Goal: Information Seeking & Learning: Learn about a topic

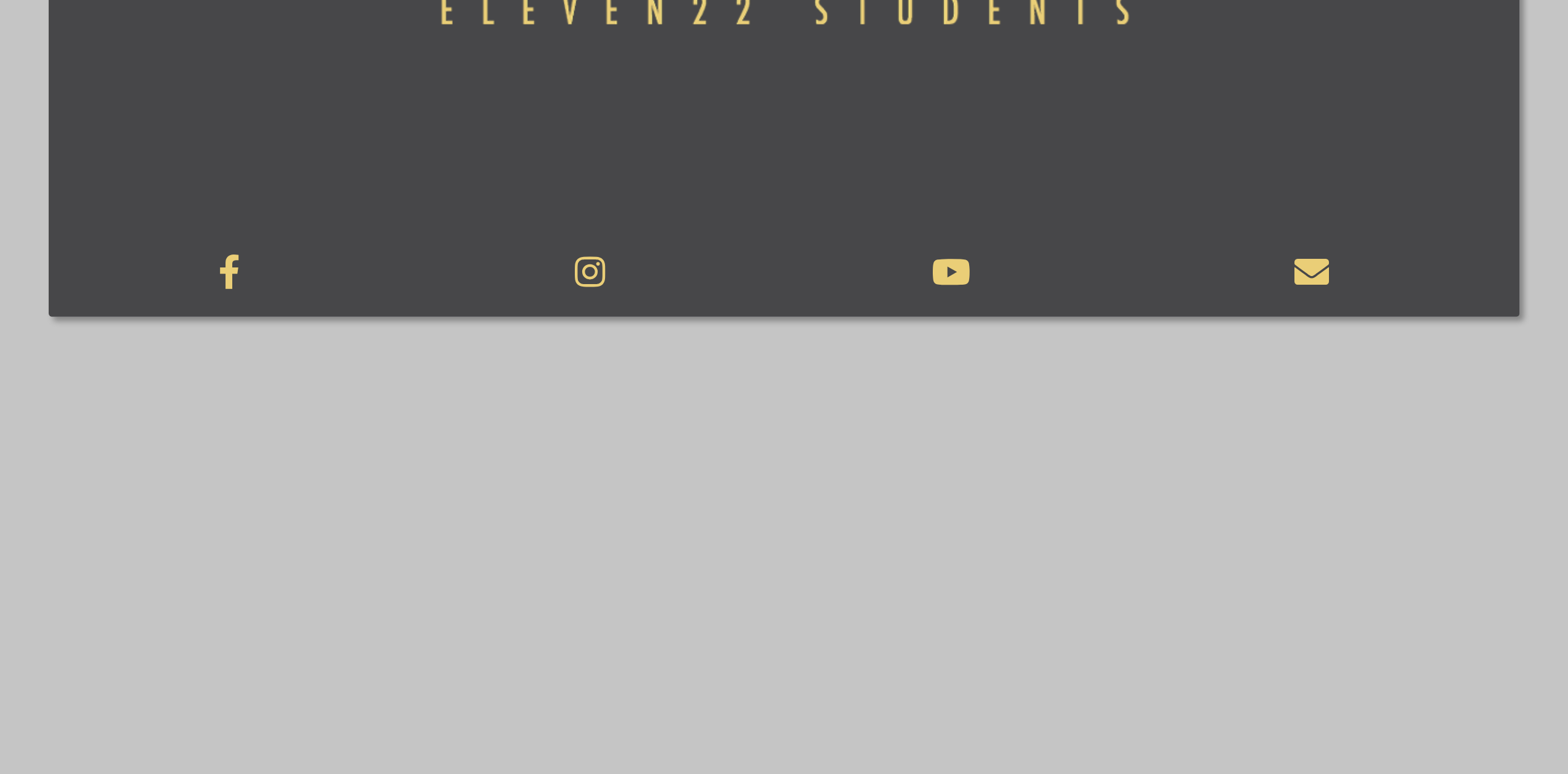
scroll to position [1048, 0]
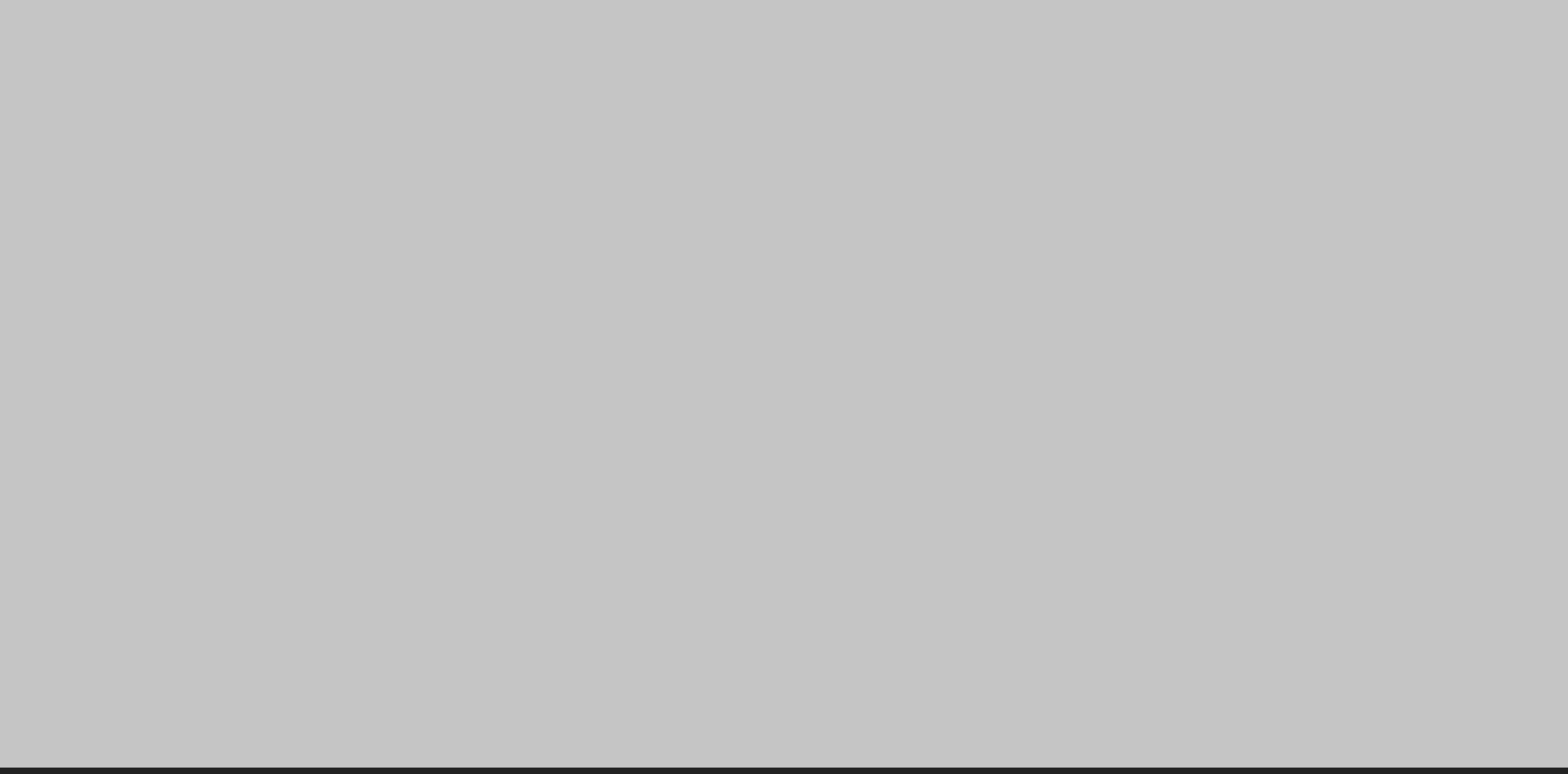
scroll to position [1906, 0]
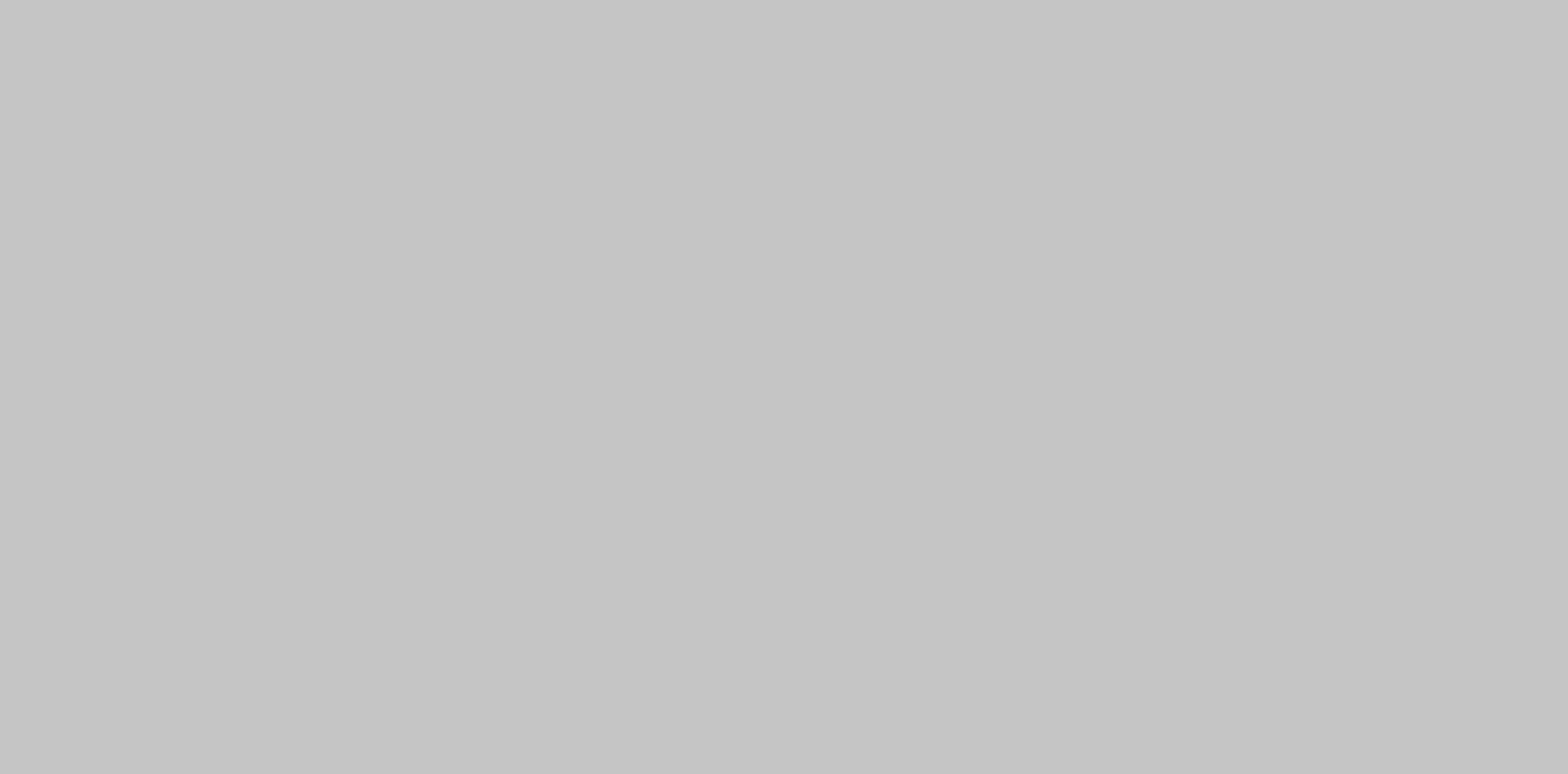
scroll to position [1516, 0]
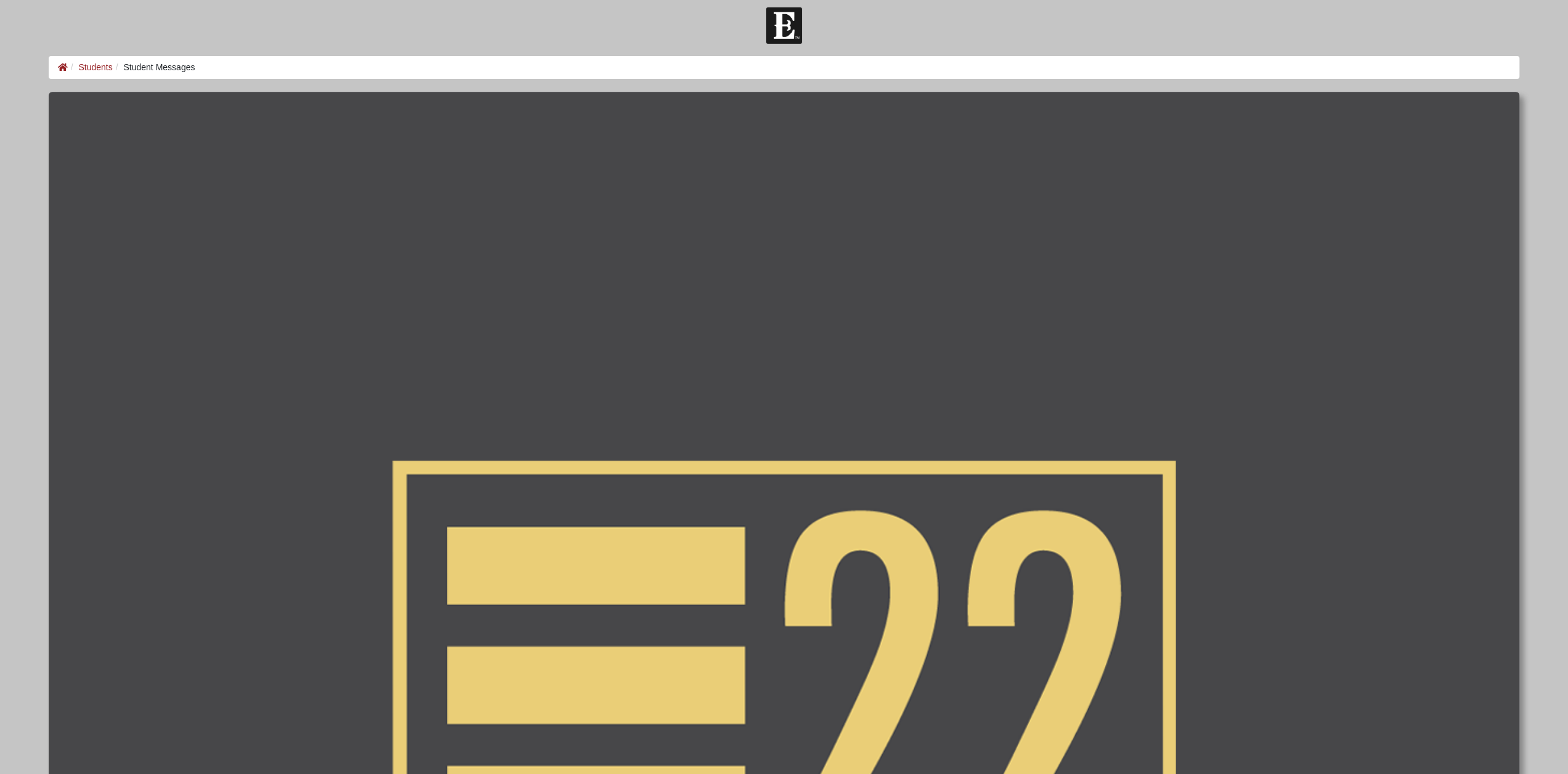
scroll to position [0, 0]
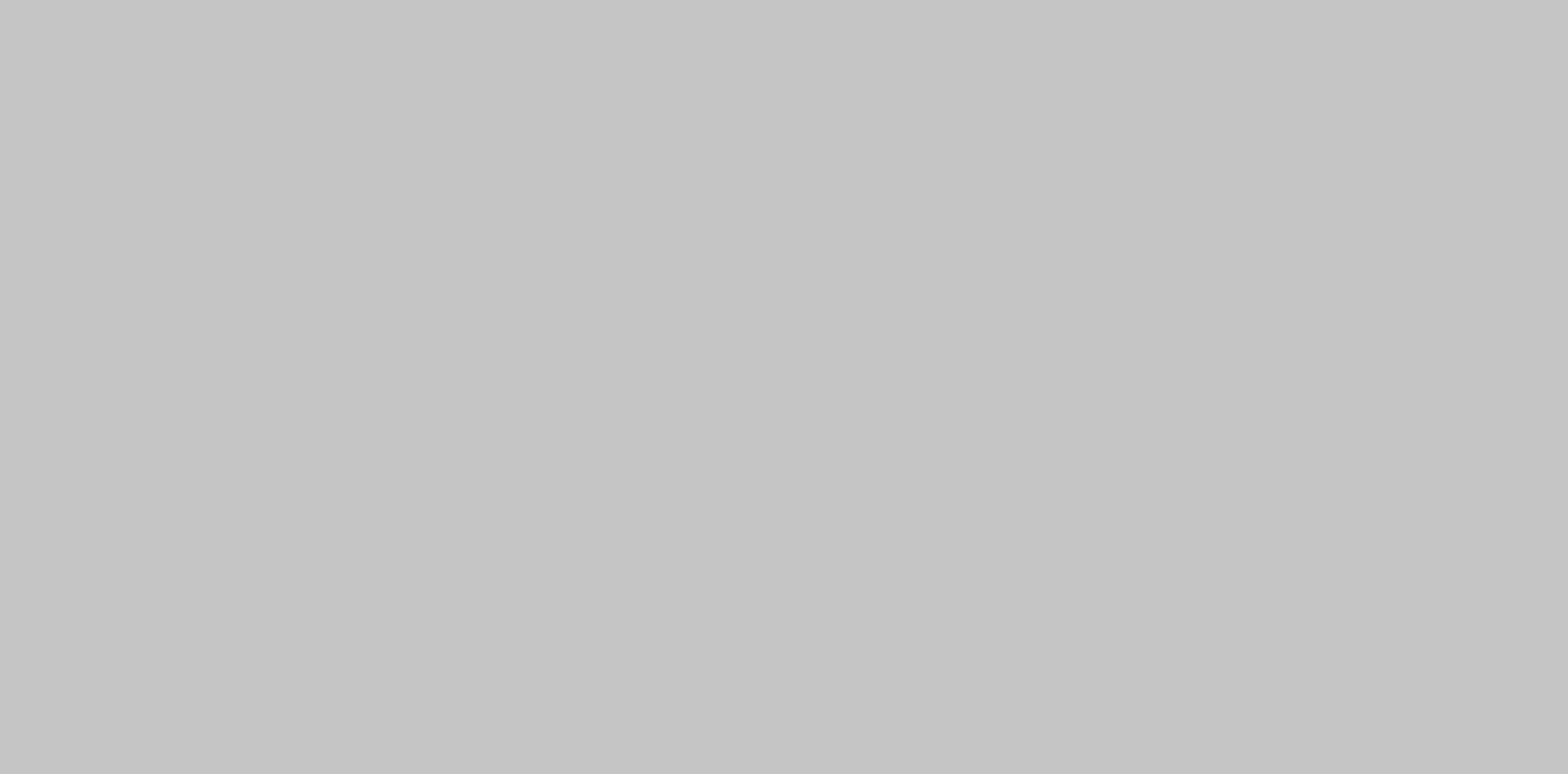
scroll to position [1744, 0]
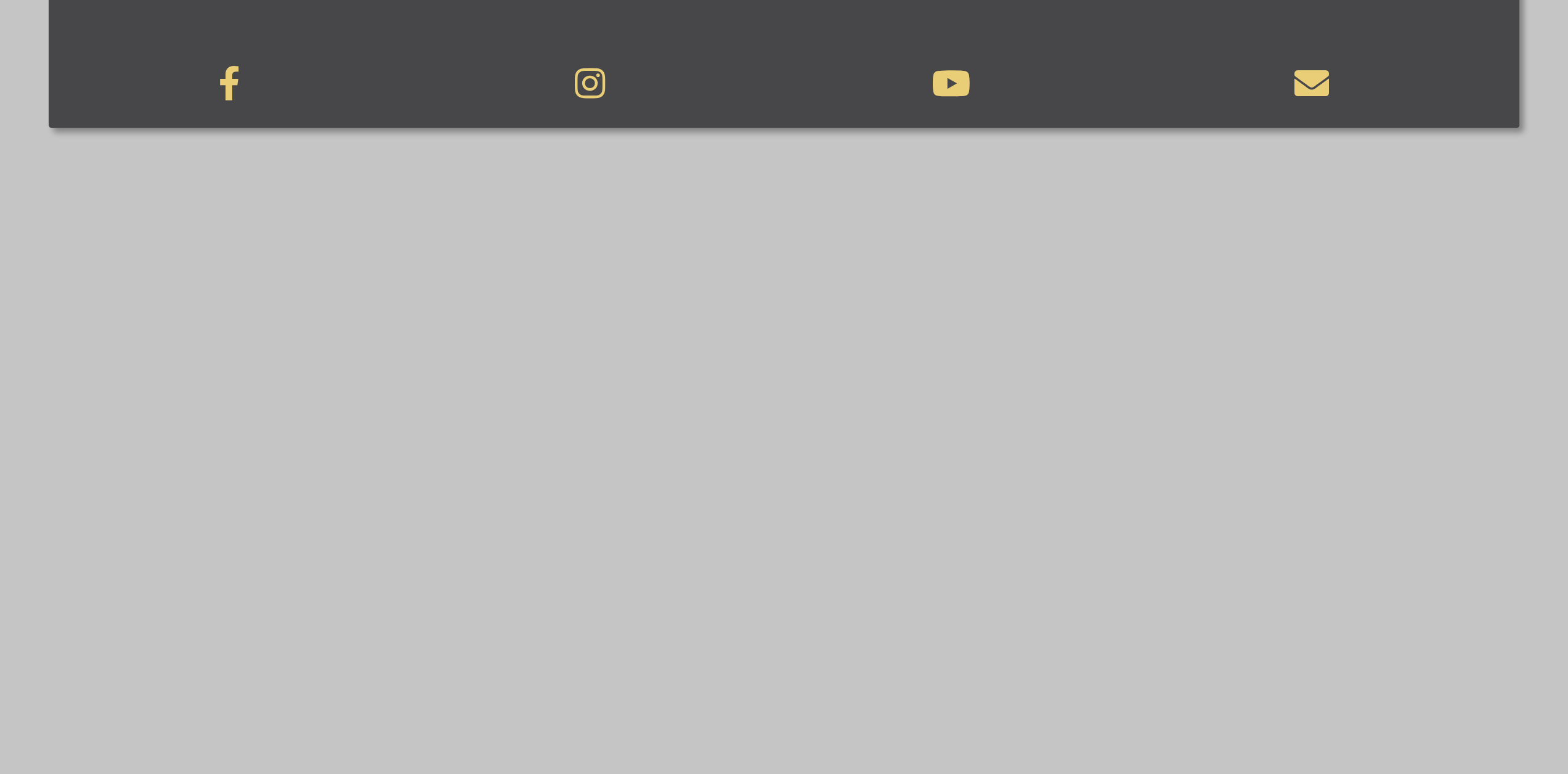
scroll to position [1131, 0]
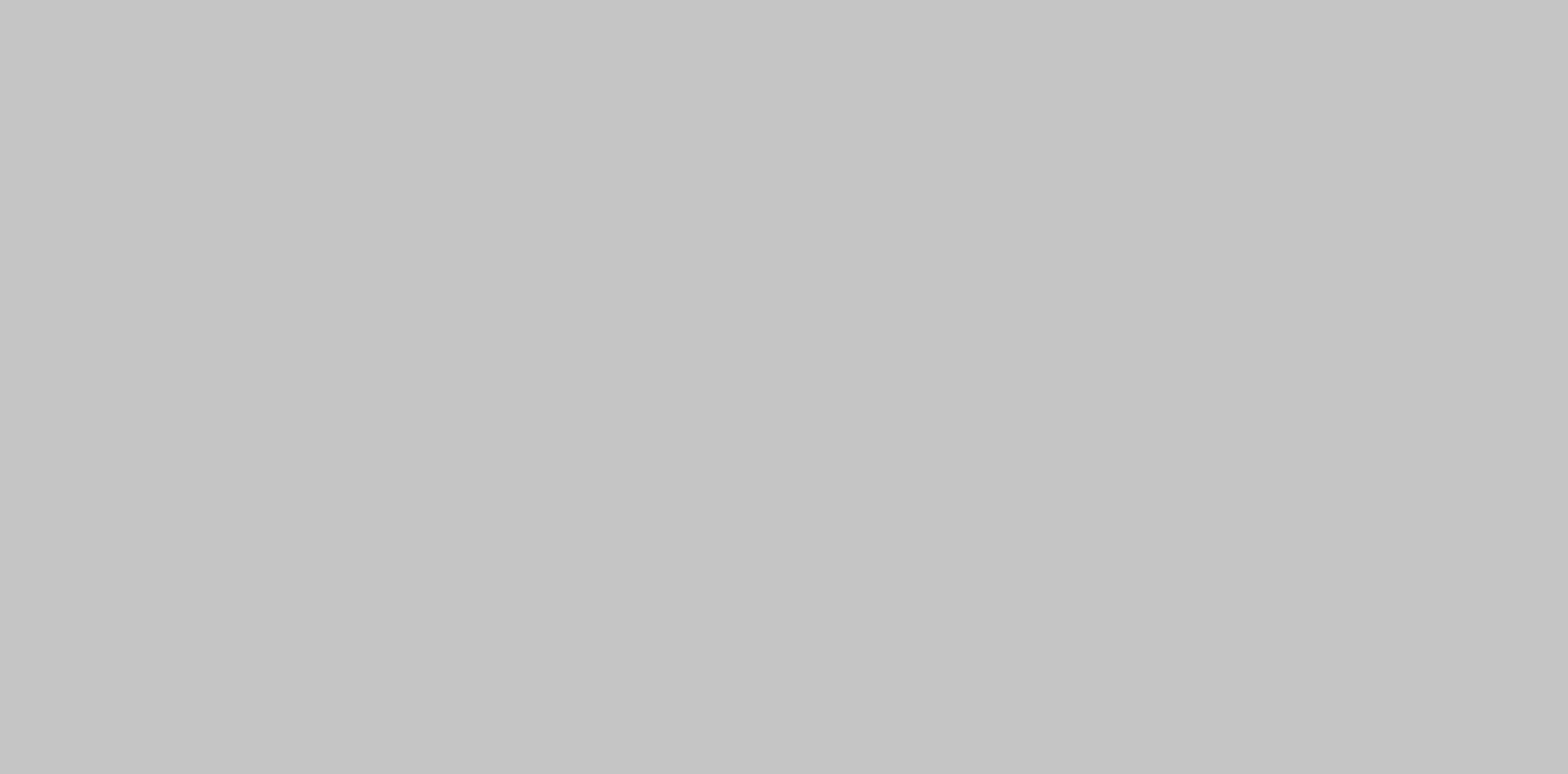
scroll to position [1620, 0]
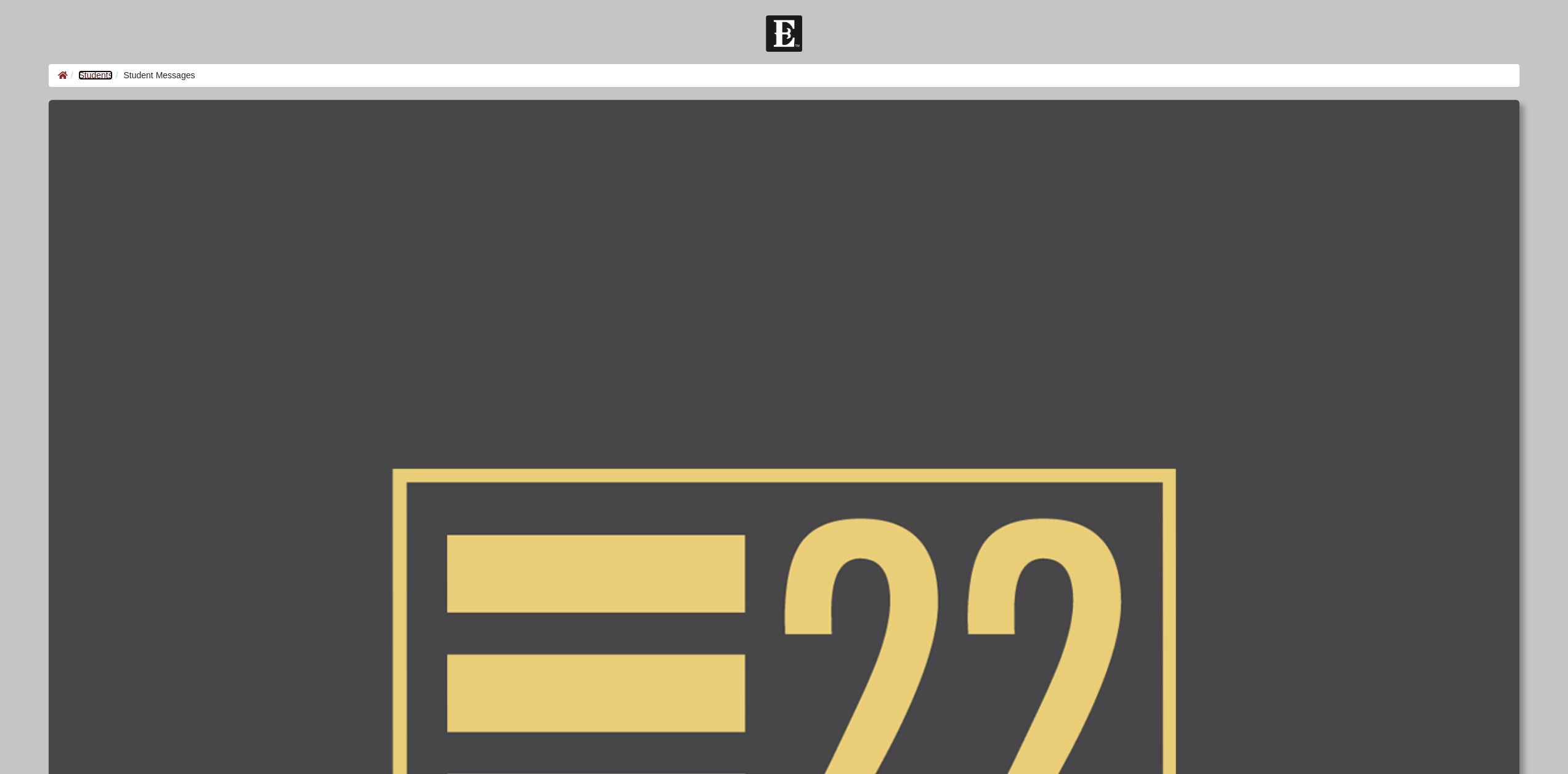
click at [84, 70] on link "Students" at bounding box center [95, 75] width 34 height 10
click at [64, 74] on icon at bounding box center [63, 75] width 10 height 9
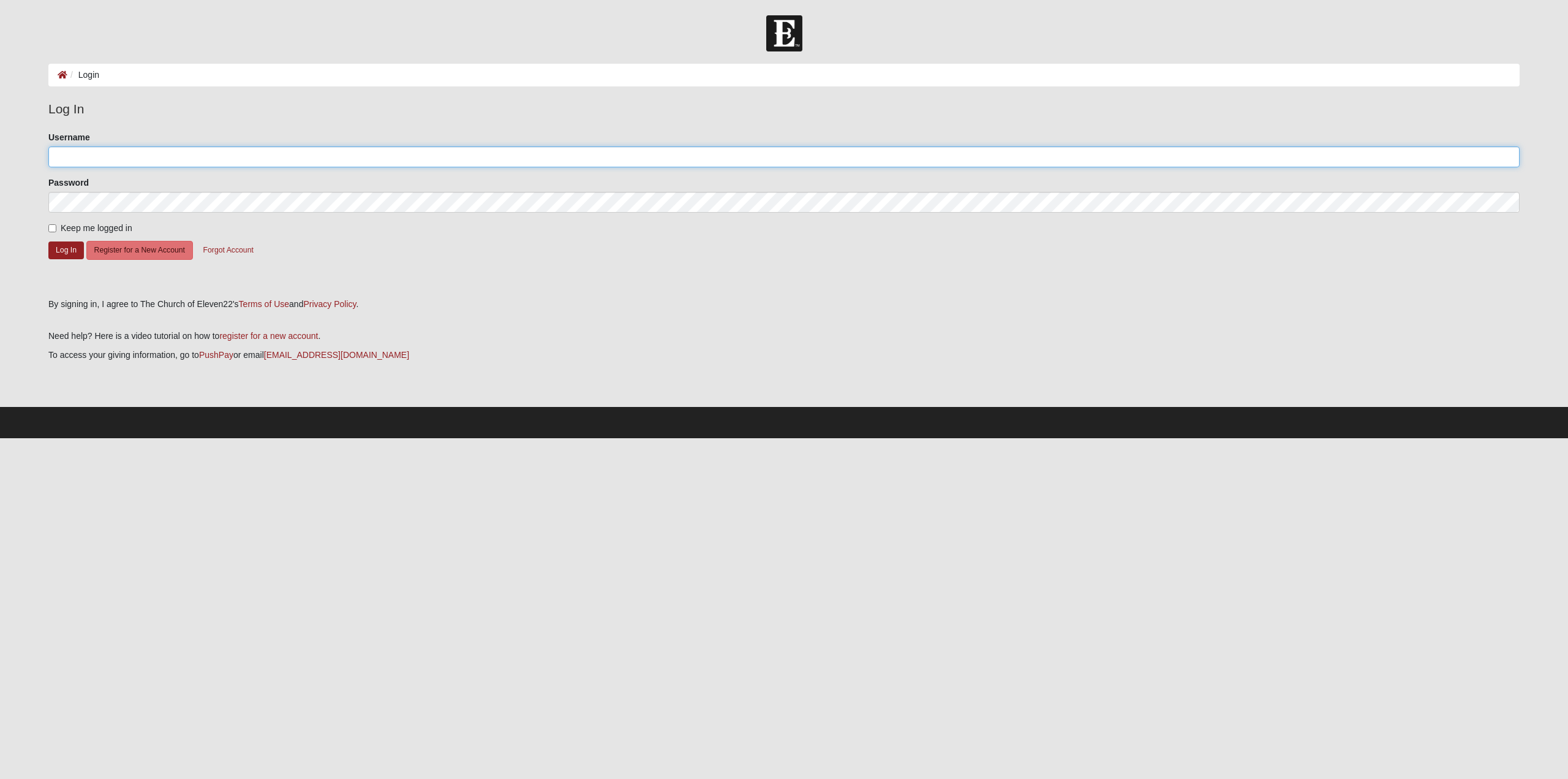
click at [71, 149] on input "Username" at bounding box center [784, 156] width 1472 height 21
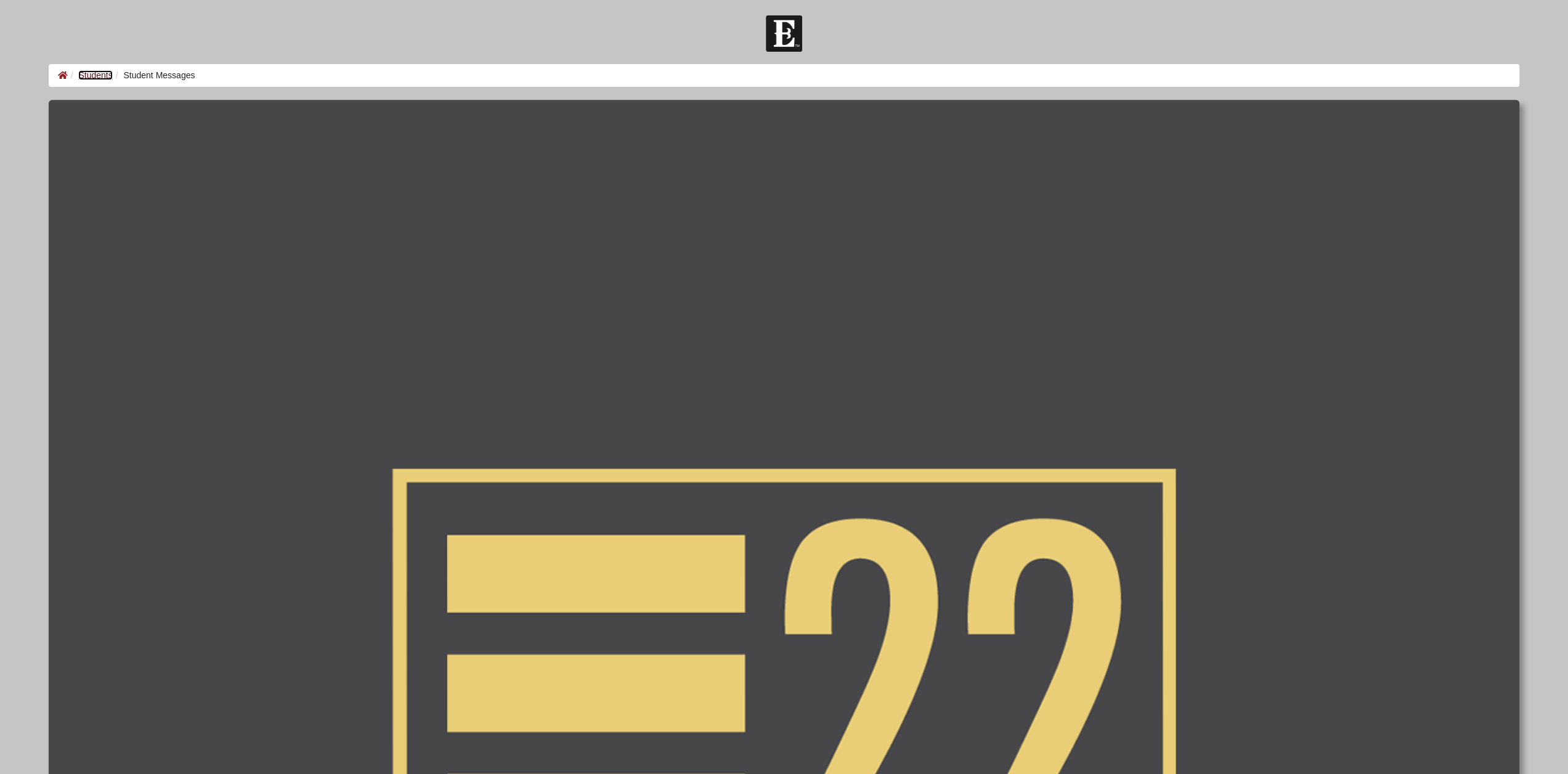
click at [85, 75] on link "Students" at bounding box center [95, 75] width 34 height 10
